Goal: Information Seeking & Learning: Learn about a topic

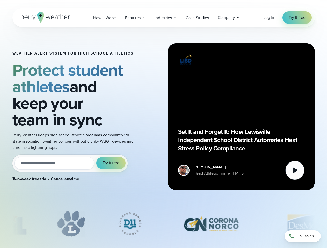
click at [163, 124] on div "Weather Alert System for High School Athletics Protect student athletes and kee…" at bounding box center [163, 117] width 302 height 180
click at [163, 18] on span "Industries" at bounding box center [162, 18] width 17 height 6
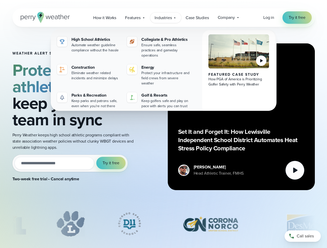
click at [70, 163] on input "email" at bounding box center [54, 163] width 80 height 13
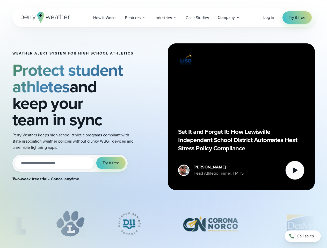
click at [111, 163] on span "Try it free" at bounding box center [110, 163] width 17 height 6
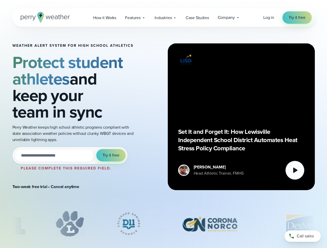
click at [241, 117] on div "Set It and Forget It: How Lewisville Independent School District Automates Heat…" at bounding box center [241, 117] width 126 height 126
click at [294, 170] on icon at bounding box center [295, 170] width 4 height 5
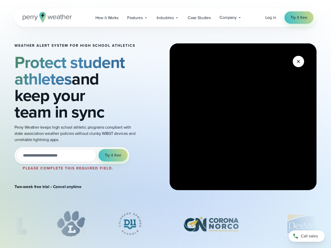
click at [163, 224] on div "slideshow" at bounding box center [165, 224] width 302 height 26
click at [0, 224] on div at bounding box center [165, 225] width 331 height 28
